Goal: Find specific page/section: Find specific page/section

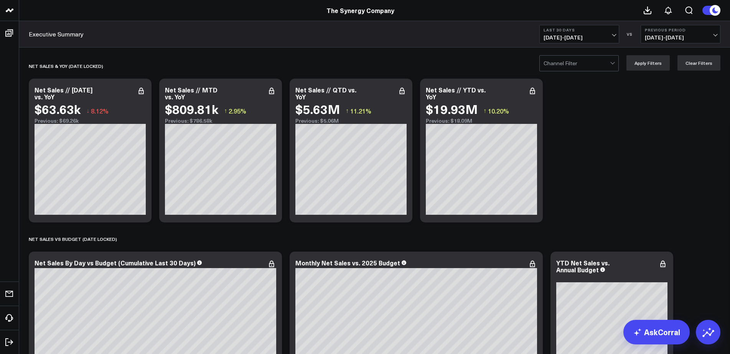
click at [609, 31] on b "Last 30 Days" at bounding box center [578, 30] width 71 height 5
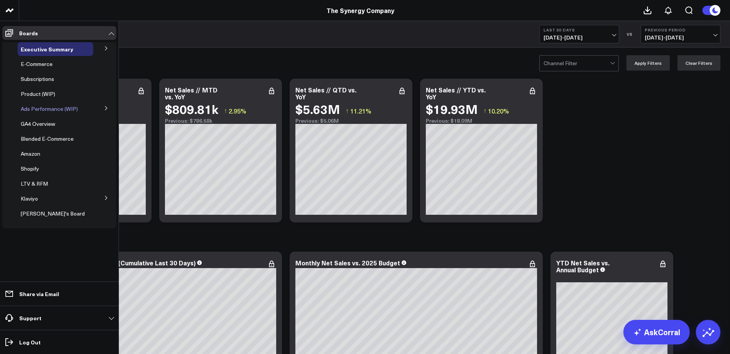
click at [43, 109] on span "Ads Performance (WIP)" at bounding box center [49, 108] width 57 height 7
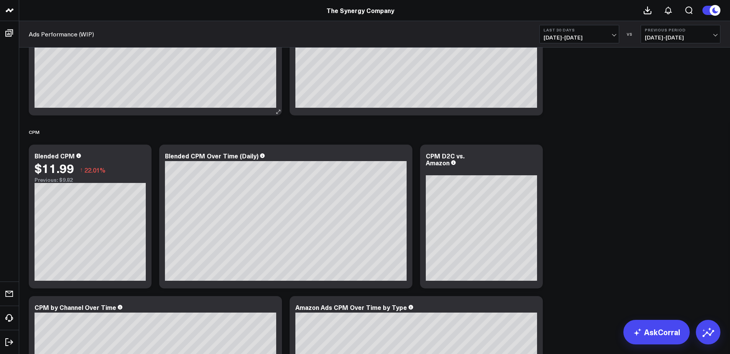
scroll to position [844, 0]
